Goal: Task Accomplishment & Management: Use online tool/utility

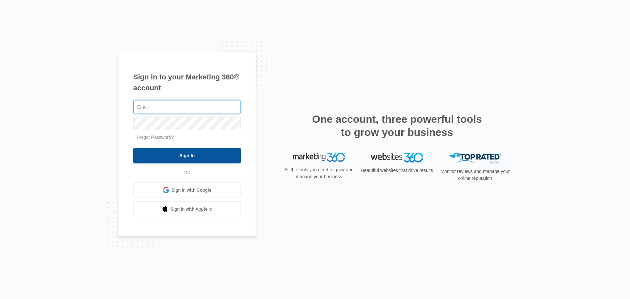
type input "[PERSON_NAME][EMAIL_ADDRESS][DOMAIN_NAME]"
click at [228, 153] on input "Sign In" at bounding box center [187, 156] width 108 height 16
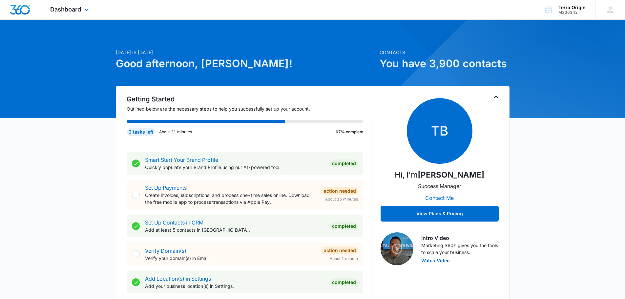
click at [74, 6] on div "Dashboard Apps Reputation Forms CRM Email Social Payments POS Content Ads Intel…" at bounding box center [70, 9] width 60 height 19
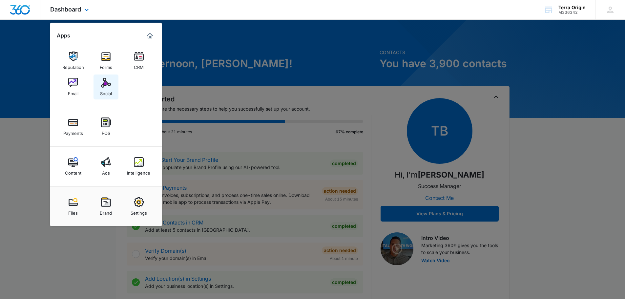
click at [104, 87] on img at bounding box center [106, 83] width 10 height 10
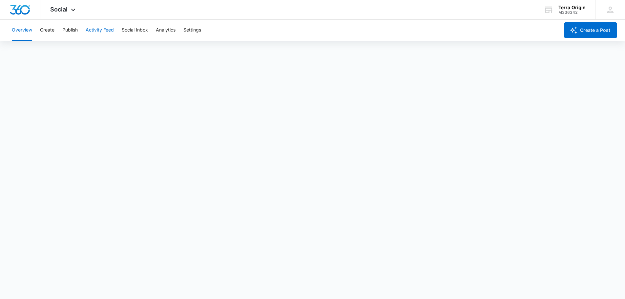
click at [112, 32] on button "Activity Feed" at bounding box center [100, 30] width 28 height 21
click at [140, 31] on button "Social Inbox" at bounding box center [135, 30] width 26 height 21
click at [163, 31] on button "Analytics" at bounding box center [166, 30] width 20 height 21
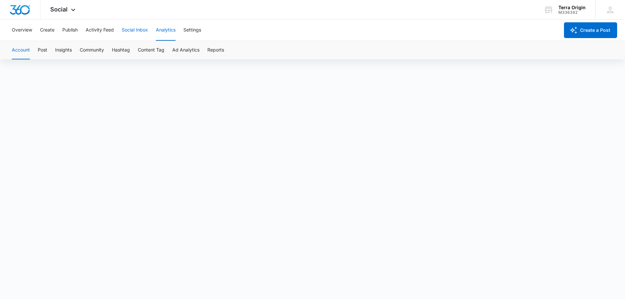
click at [143, 29] on button "Social Inbox" at bounding box center [135, 30] width 26 height 21
click at [157, 31] on button "Analytics" at bounding box center [166, 30] width 20 height 21
click at [32, 32] on button "Overview" at bounding box center [22, 30] width 20 height 21
